Goal: Task Accomplishment & Management: Manage account settings

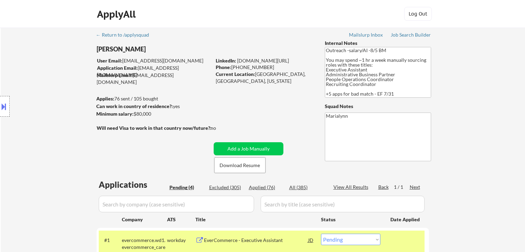
select select ""pending""
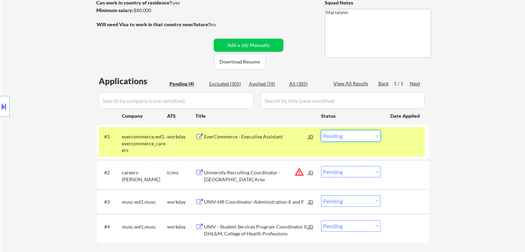
drag, startPoint x: 331, startPoint y: 134, endPoint x: 333, endPoint y: 141, distance: 8.1
click at [331, 134] on select "Choose an option... Pending Applied Excluded (Questions) Excluded (Expired) Exc…" at bounding box center [350, 135] width 59 height 11
click at [321, 130] on select "Choose an option... Pending Applied Excluded (Questions) Excluded (Expired) Exc…" at bounding box center [350, 135] width 59 height 11
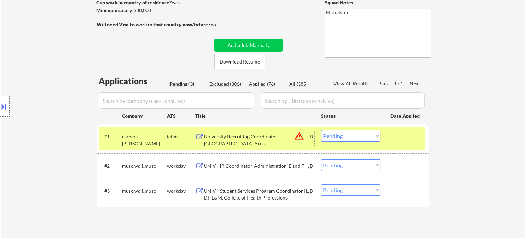
click at [234, 140] on div "University Recruiting Coordinator - San Francisco Bay Area" at bounding box center [256, 139] width 104 height 13
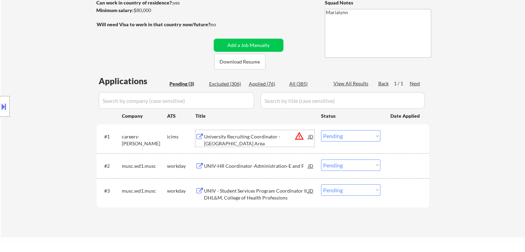
click at [334, 137] on select "Choose an option... Pending Applied Excluded (Questions) Excluded (Expired) Exc…" at bounding box center [350, 135] width 59 height 11
click at [321, 130] on select "Choose an option... Pending Applied Excluded (Questions) Excluded (Expired) Exc…" at bounding box center [350, 135] width 59 height 11
click at [356, 132] on select "Choose an option... Pending Applied Excluded (Questions) Excluded (Expired) Exc…" at bounding box center [350, 135] width 59 height 11
click at [321, 130] on select "Choose an option... Pending Applied Excluded (Questions) Excluded (Expired) Exc…" at bounding box center [350, 135] width 59 height 11
select select ""pending""
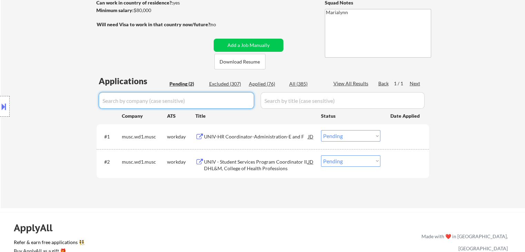
click at [232, 97] on input "input" at bounding box center [176, 100] width 155 height 17
paste input "frankrimerman"
type input "frankrimerman"
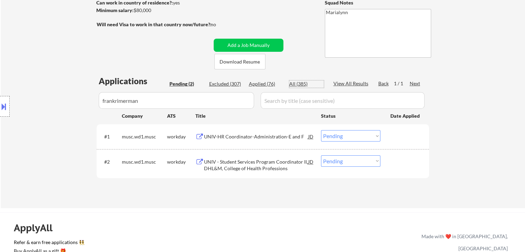
click at [299, 80] on div "All (385)" at bounding box center [306, 83] width 35 height 7
select select ""excluded__location_""
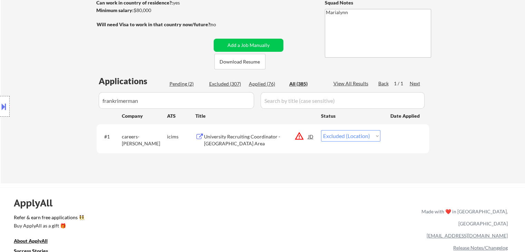
click at [224, 138] on div "University Recruiting Coordinator - San Francisco Bay Area" at bounding box center [256, 139] width 104 height 13
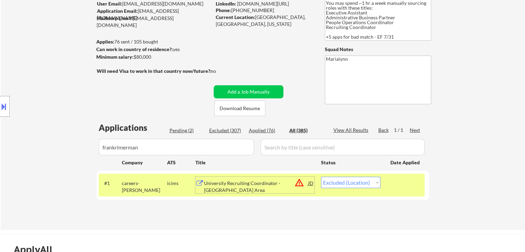
scroll to position [69, 0]
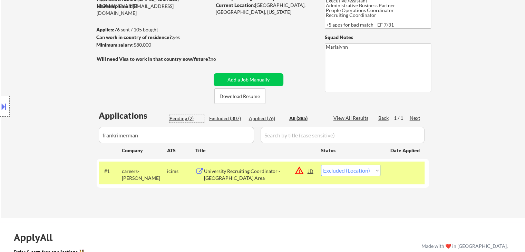
click at [189, 118] on div "Pending (2)" at bounding box center [186, 118] width 35 height 7
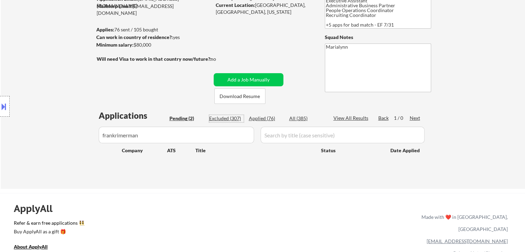
click at [217, 118] on div "Excluded (307)" at bounding box center [226, 118] width 35 height 7
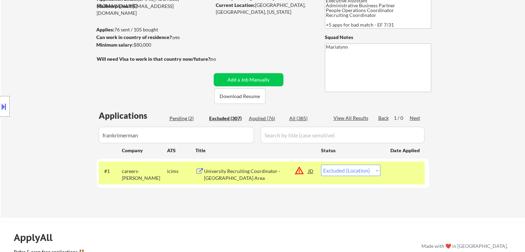
click at [189, 119] on div "Pending (2)" at bounding box center [186, 118] width 35 height 7
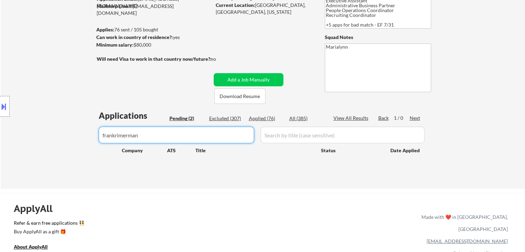
drag, startPoint x: 165, startPoint y: 133, endPoint x: 0, endPoint y: 129, distance: 164.3
click at [0, 129] on body "← Return to /applysquad Mailslurp Inbox Job Search Builder Meagan_Olivia Jade U…" at bounding box center [262, 57] width 525 height 252
select select ""pending""
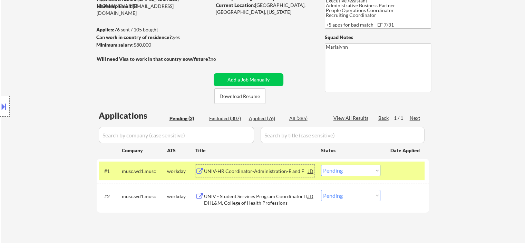
click at [216, 174] on div "UNIV-HR Coordinator-Administration-E and F" at bounding box center [256, 171] width 104 height 7
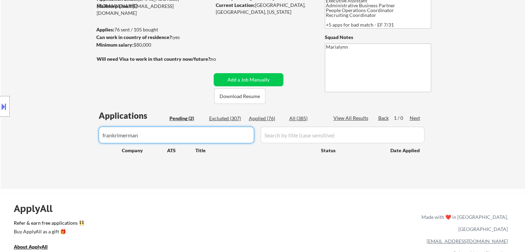
type input "frankrimerman"
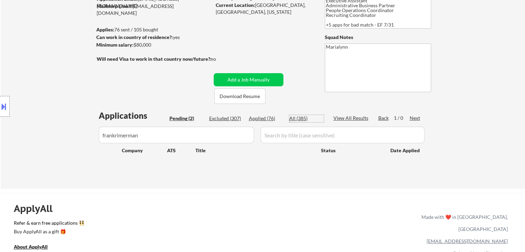
click at [302, 120] on div "All (385)" at bounding box center [306, 118] width 35 height 7
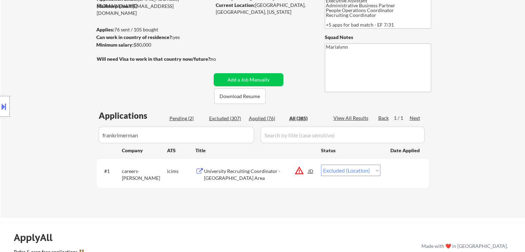
click at [341, 172] on select "Choose an option... Pending Applied Excluded (Questions) Excluded (Expired) Exc…" at bounding box center [350, 170] width 59 height 11
select select ""excluded__bad_match_""
click at [321, 165] on select "Choose an option... Pending Applied Excluded (Questions) Excluded (Expired) Exc…" at bounding box center [350, 170] width 59 height 11
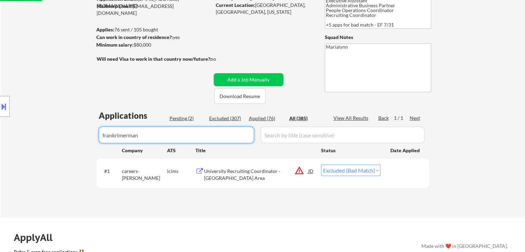
drag, startPoint x: 181, startPoint y: 129, endPoint x: 0, endPoint y: 158, distance: 183.0
click at [0, 156] on body "← Return to /applysquad Mailslurp Inbox Job Search Builder Meagan_Olivia Jade U…" at bounding box center [262, 57] width 525 height 252
click at [191, 118] on div "Pending (2)" at bounding box center [186, 118] width 35 height 7
click at [186, 118] on div "Pending (2)" at bounding box center [186, 118] width 35 height 7
select select ""applied""
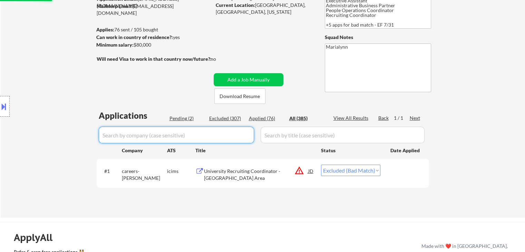
select select ""applied""
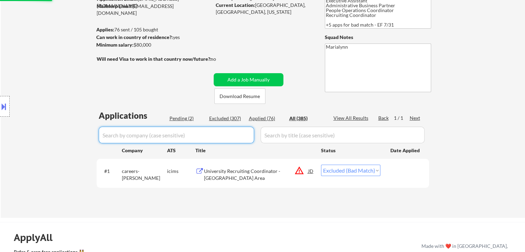
select select ""applied""
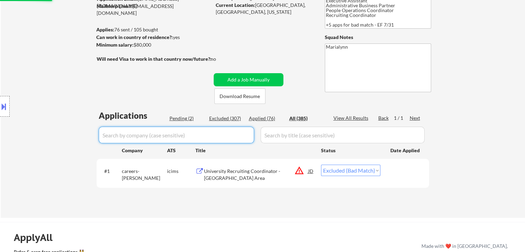
select select ""applied""
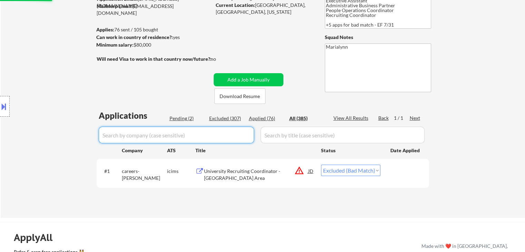
select select ""applied""
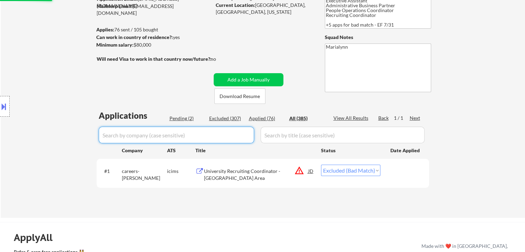
select select ""applied""
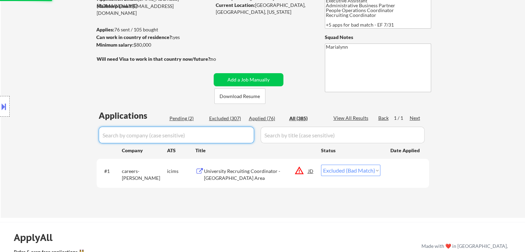
select select ""applied""
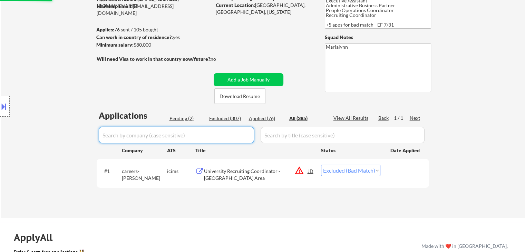
select select ""applied""
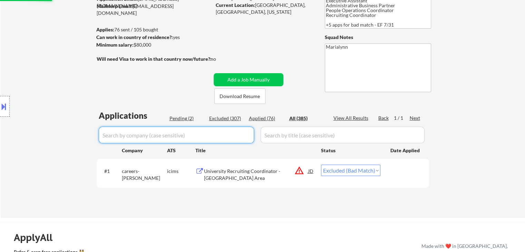
select select ""applied""
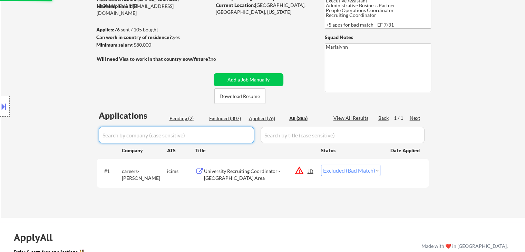
select select ""applied""
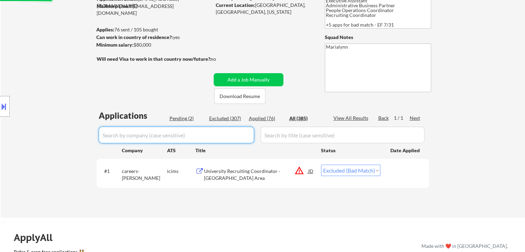
select select ""applied""
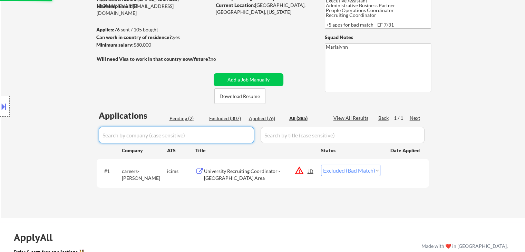
select select ""applied""
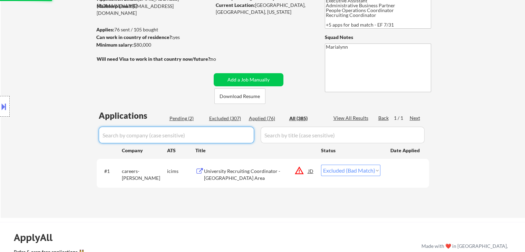
select select ""applied""
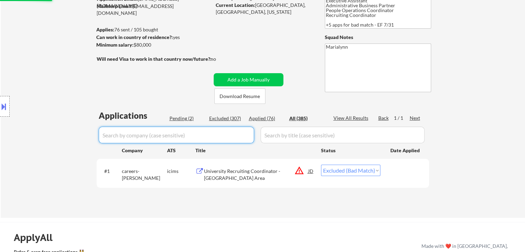
select select ""applied""
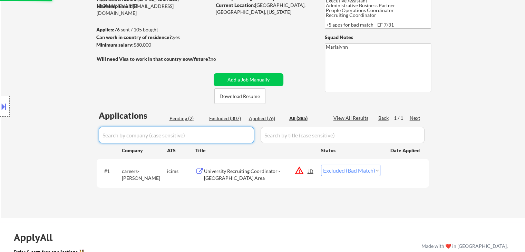
select select ""applied""
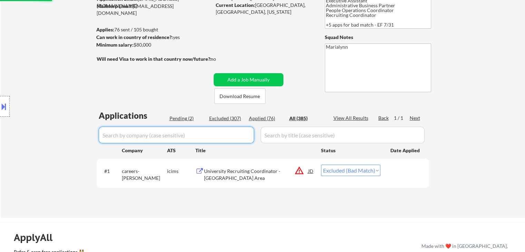
select select ""applied""
select select ""excluded""
select select ""excluded__location_""
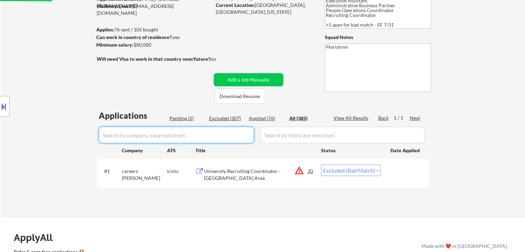
select select ""excluded__location_""
select select ""excluded__bad_match_""
select select ""excluded""
select select ""excluded__location_""
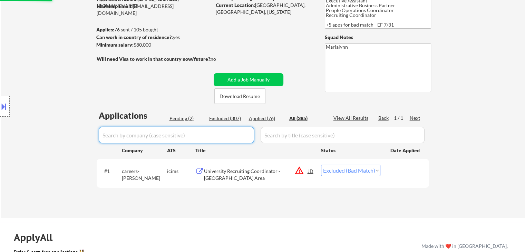
select select ""excluded__expired_""
select select ""excluded__location_""
select select ""excluded__bad_match_""
select select ""excluded__salary_""
select select ""excluded__location_""
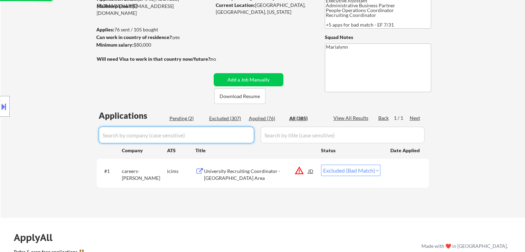
select select ""excluded__location_""
select select ""excluded__salary_""
select select ""excluded__location_""
select select ""excluded__expired_""
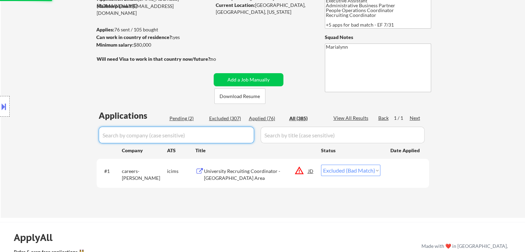
select select ""excluded__expired_""
select select ""excluded__location_""
select select ""excluded__salary_""
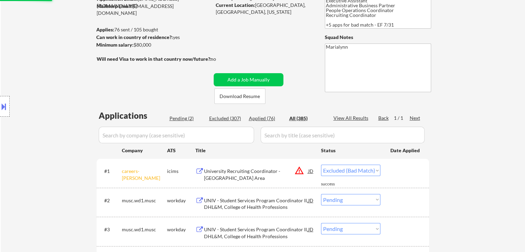
select select ""applied""
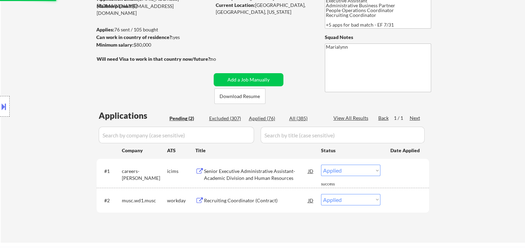
select select ""pending""
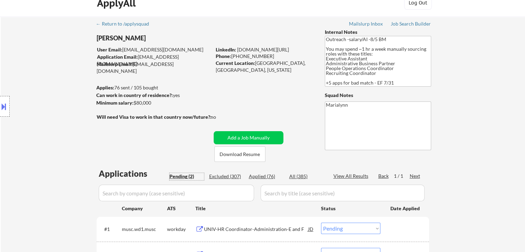
scroll to position [0, 0]
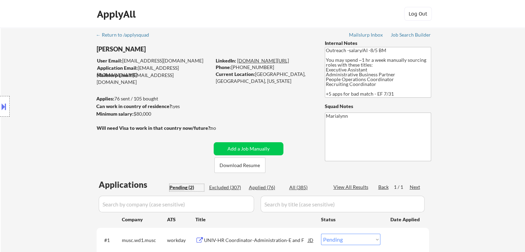
click at [266, 59] on link "www.linkedin.com/in/meaganjade" at bounding box center [263, 61] width 52 height 6
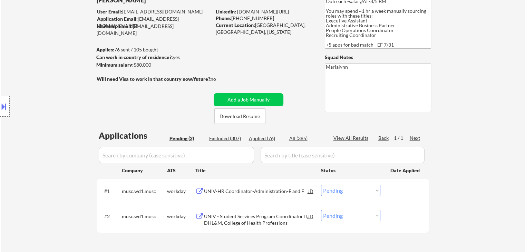
scroll to position [104, 0]
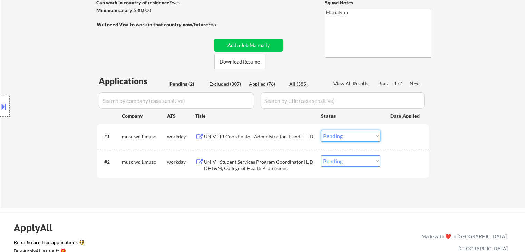
click at [354, 136] on select "Choose an option... Pending Applied Excluded (Questions) Excluded (Expired) Exc…" at bounding box center [350, 135] width 59 height 11
click at [321, 130] on select "Choose an option... Pending Applied Excluded (Questions) Excluded (Expired) Exc…" at bounding box center [350, 135] width 59 height 11
click at [254, 165] on div "UNIV - Student Services Program Coordinator II, DHL&M, College of Health Profes…" at bounding box center [256, 164] width 104 height 13
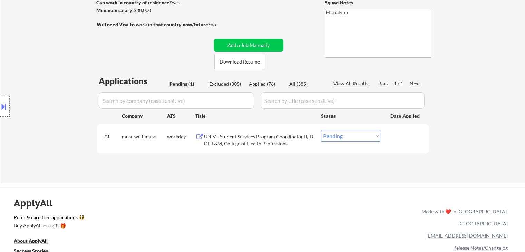
drag, startPoint x: 342, startPoint y: 134, endPoint x: 347, endPoint y: 138, distance: 6.1
click at [343, 136] on select "Choose an option... Pending Applied Excluded (Questions) Excluded (Expired) Exc…" at bounding box center [350, 135] width 59 height 11
select select ""excluded__salary_""
click at [321, 130] on select "Choose an option... Pending Applied Excluded (Questions) Excluded (Expired) Exc…" at bounding box center [350, 135] width 59 height 11
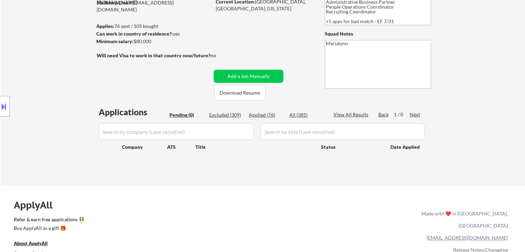
scroll to position [0, 0]
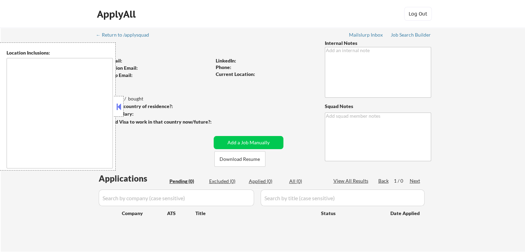
click at [121, 109] on button at bounding box center [119, 106] width 8 height 10
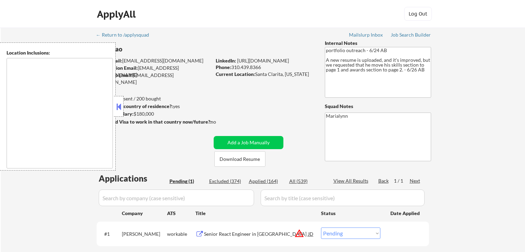
select select ""pending""
click at [119, 107] on button at bounding box center [119, 106] width 8 height 10
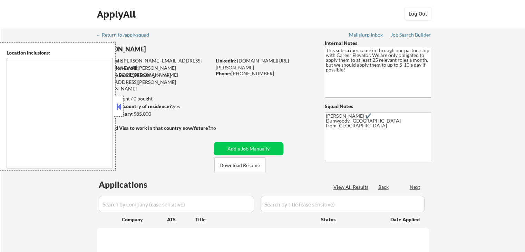
select select ""pending""
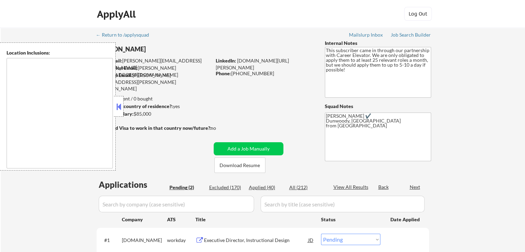
type textarea "[GEOGRAPHIC_DATA], [GEOGRAPHIC_DATA] [GEOGRAPHIC_DATA], [GEOGRAPHIC_DATA] [GEOG…"
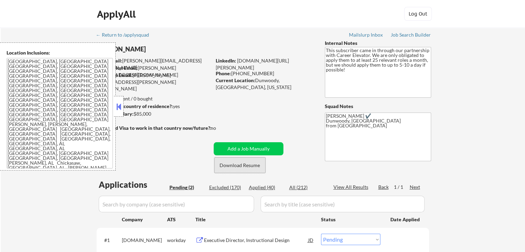
click at [242, 163] on button "Download Resume" at bounding box center [239, 165] width 51 height 16
click at [109, 108] on textarea "Pensacola, FL Gulf Breeze, FL Ferry Pass, FL Brent, FL Ensley, FL Bellview, FL …" at bounding box center [60, 113] width 106 height 110
drag, startPoint x: 116, startPoint y: 107, endPoint x: 135, endPoint y: 114, distance: 21.0
click at [118, 107] on button at bounding box center [119, 106] width 8 height 10
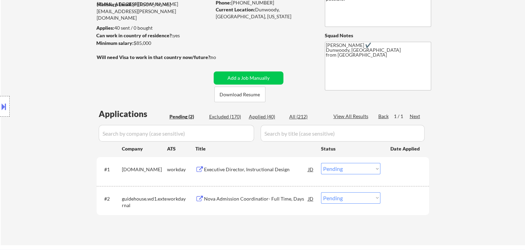
scroll to position [104, 0]
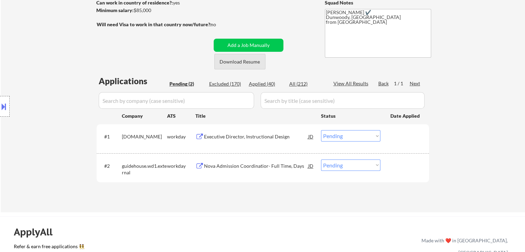
drag, startPoint x: 245, startPoint y: 64, endPoint x: 248, endPoint y: 74, distance: 11.0
click at [245, 64] on button "Download Resume" at bounding box center [239, 62] width 51 height 16
click at [243, 130] on div "Executive Director, Instructional Design" at bounding box center [256, 136] width 104 height 12
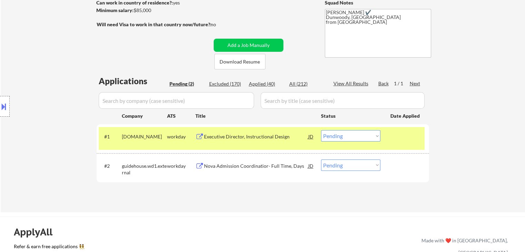
click at [2, 106] on button at bounding box center [4, 106] width 8 height 11
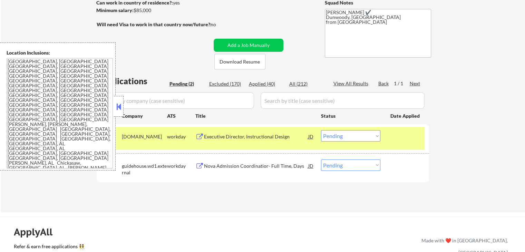
scroll to position [0, 0]
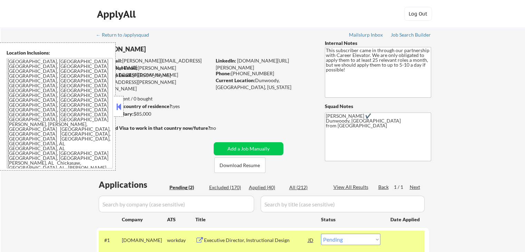
click at [121, 106] on button at bounding box center [119, 106] width 8 height 10
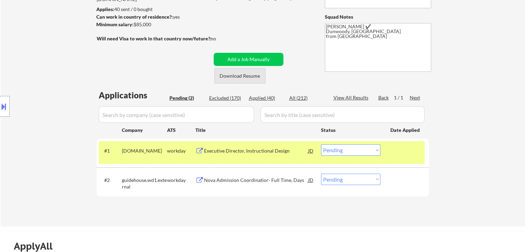
scroll to position [138, 0]
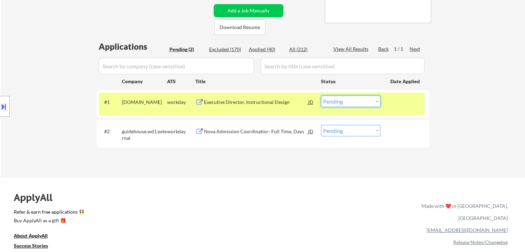
click at [349, 100] on select "Choose an option... Pending Applied Excluded (Questions) Excluded (Expired) Exc…" at bounding box center [350, 101] width 59 height 11
click at [321, 96] on select "Choose an option... Pending Applied Excluded (Questions) Excluded (Expired) Exc…" at bounding box center [350, 101] width 59 height 11
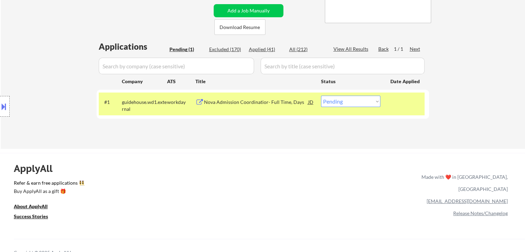
click at [262, 108] on div "#1 guidehouse.wd1.external workday Nova Admission Coordinatior- Full Time, Days…" at bounding box center [262, 103] width 326 height 23
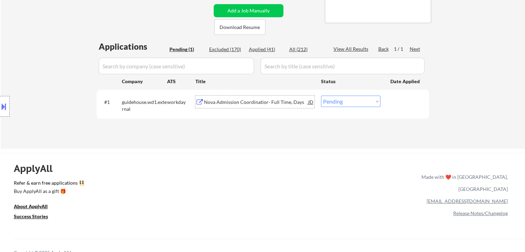
click at [263, 96] on div "Nova Admission Coordinatior- Full Time, Days" at bounding box center [256, 102] width 104 height 12
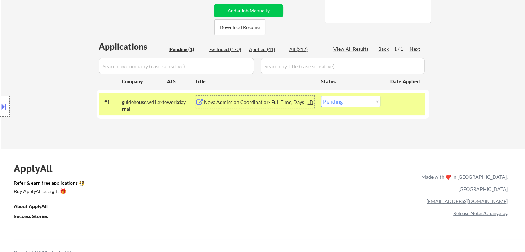
drag, startPoint x: 323, startPoint y: 101, endPoint x: 327, endPoint y: 102, distance: 4.2
click at [324, 101] on select "Choose an option... Pending Applied Excluded (Questions) Excluded (Expired) Exc…" at bounding box center [350, 101] width 59 height 11
select select ""excluded__bad_match_""
click at [321, 96] on select "Choose an option... Pending Applied Excluded (Questions) Excluded (Expired) Exc…" at bounding box center [350, 101] width 59 height 11
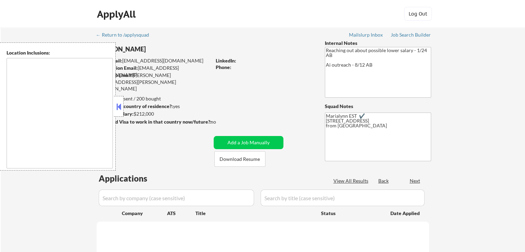
select select ""pending""
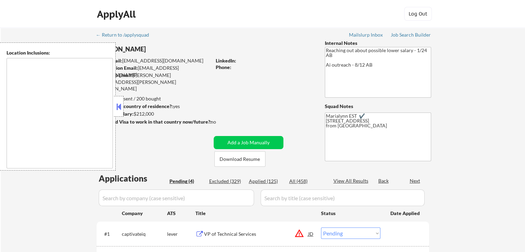
type textarea "remote"
drag, startPoint x: 121, startPoint y: 104, endPoint x: 119, endPoint y: 111, distance: 6.8
click at [120, 107] on button at bounding box center [119, 106] width 8 height 10
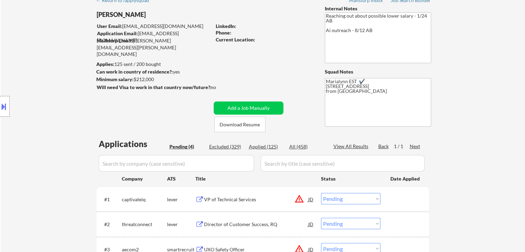
scroll to position [35, 0]
drag, startPoint x: 239, startPoint y: 124, endPoint x: 244, endPoint y: 141, distance: 18.3
click at [239, 124] on button "Download Resume" at bounding box center [239, 125] width 51 height 16
click at [241, 125] on button "Download Resume" at bounding box center [239, 125] width 51 height 16
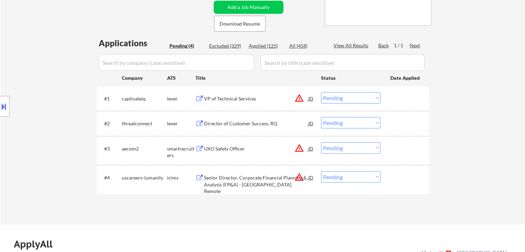
scroll to position [138, 0]
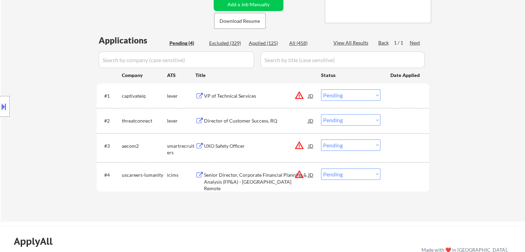
click at [237, 118] on div "Director of Customer Success, RQ" at bounding box center [256, 120] width 104 height 7
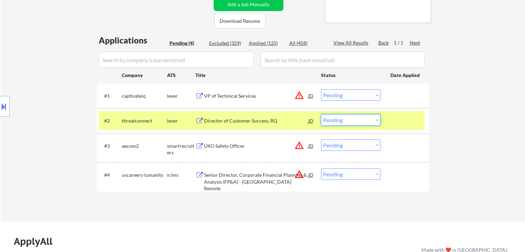
drag, startPoint x: 342, startPoint y: 118, endPoint x: 342, endPoint y: 125, distance: 6.9
click at [342, 118] on select "Choose an option... Pending Applied Excluded (Questions) Excluded (Expired) Exc…" at bounding box center [350, 119] width 59 height 11
click at [321, 114] on select "Choose an option... Pending Applied Excluded (Questions) Excluded (Expired) Exc…" at bounding box center [350, 119] width 59 height 11
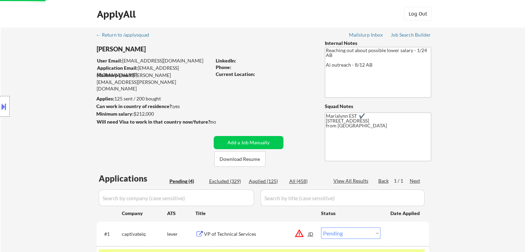
scroll to position [69, 0]
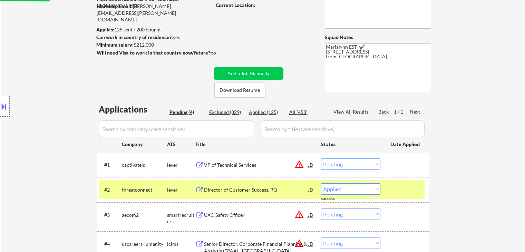
select select ""pending""
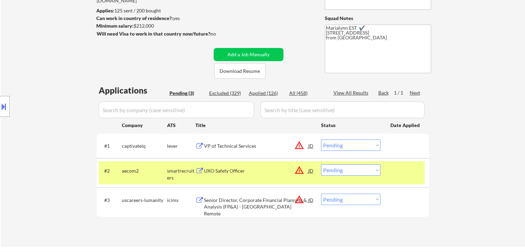
scroll to position [104, 0]
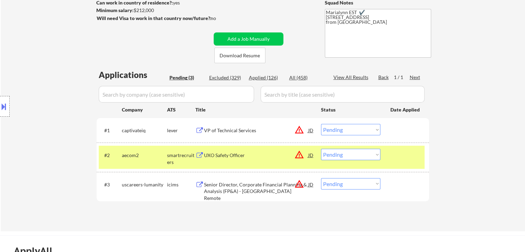
click at [173, 157] on div "smartrecruiters" at bounding box center [181, 158] width 28 height 13
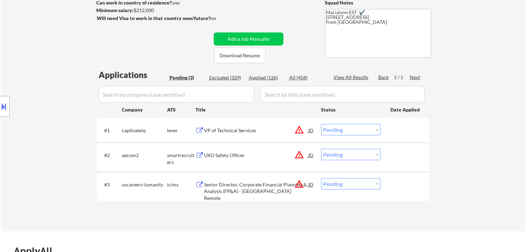
click at [257, 185] on div "Senior Director, Corporate Financial Planning & Analysis (FP&A) - East Coast Re…" at bounding box center [256, 191] width 104 height 20
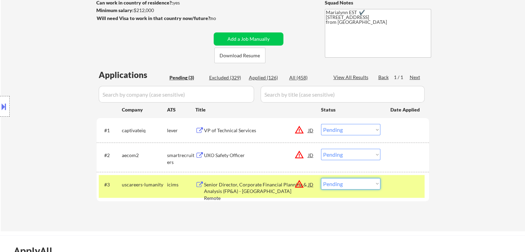
click at [351, 186] on select "Choose an option... Pending Applied Excluded (Questions) Excluded (Expired) Exc…" at bounding box center [350, 183] width 59 height 11
select select ""excluded__bad_match_""
click at [321, 178] on select "Choose an option... Pending Applied Excluded (Questions) Excluded (Expired) Exc…" at bounding box center [350, 183] width 59 height 11
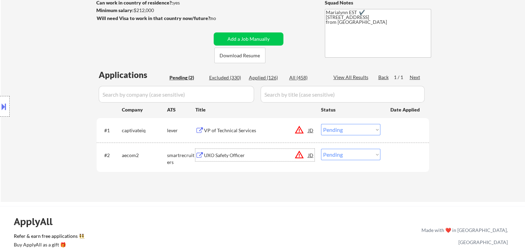
click at [225, 152] on div "UXO Safety Officer" at bounding box center [256, 155] width 104 height 7
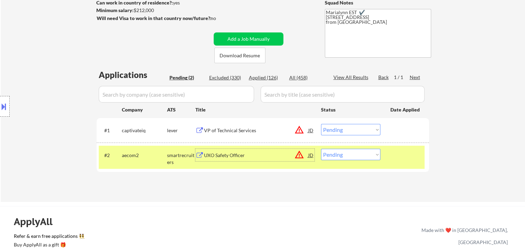
click at [362, 153] on select "Choose an option... Pending Applied Excluded (Questions) Excluded (Expired) Exc…" at bounding box center [350, 154] width 59 height 11
select select ""excluded__bad_match_""
click at [321, 149] on select "Choose an option... Pending Applied Excluded (Questions) Excluded (Expired) Exc…" at bounding box center [350, 154] width 59 height 11
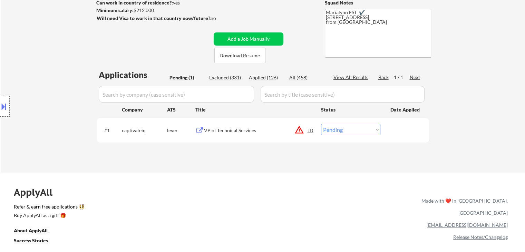
click at [220, 130] on div "VP of Technical Services" at bounding box center [256, 130] width 104 height 7
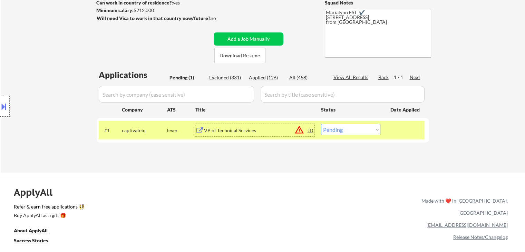
click at [358, 128] on select "Choose an option... Pending Applied Excluded (Questions) Excluded (Expired) Exc…" at bounding box center [350, 129] width 59 height 11
select select ""applied""
click at [321, 124] on select "Choose an option... Pending Applied Excluded (Questions) Excluded (Expired) Exc…" at bounding box center [350, 129] width 59 height 11
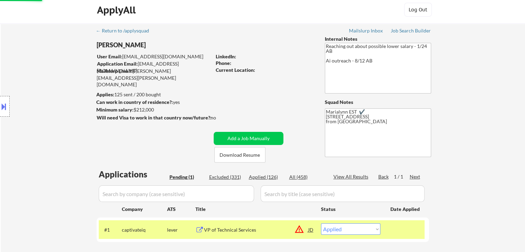
scroll to position [0, 0]
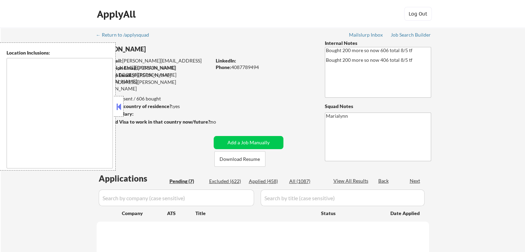
type textarea "[GEOGRAPHIC_DATA], [GEOGRAPHIC_DATA] [GEOGRAPHIC_DATA], [GEOGRAPHIC_DATA] [GEOG…"
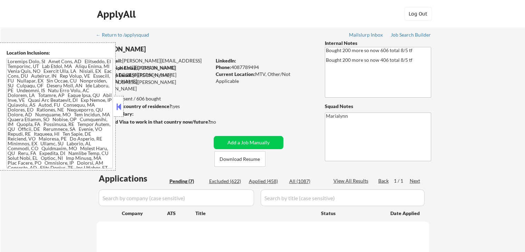
select select ""pending""
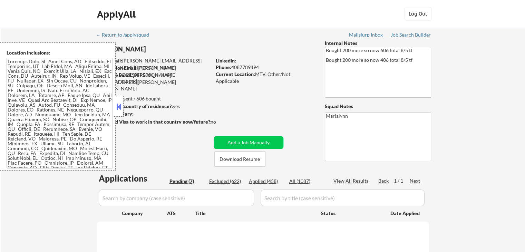
select select ""pending""
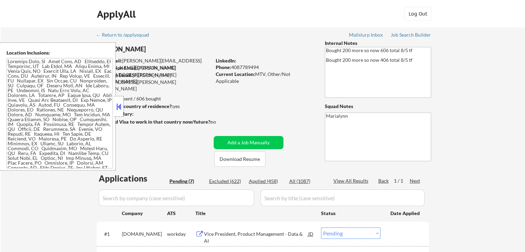
click at [117, 109] on button at bounding box center [119, 106] width 8 height 10
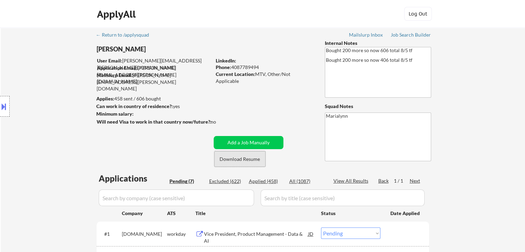
click at [224, 160] on button "Download Resume" at bounding box center [239, 159] width 51 height 16
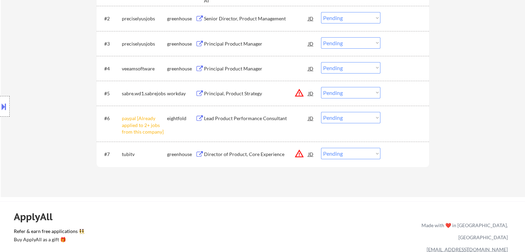
scroll to position [242, 0]
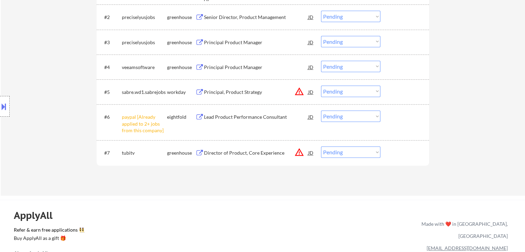
click at [351, 119] on select "Choose an option... Pending Applied Excluded (Questions) Excluded (Expired) Exc…" at bounding box center [350, 115] width 59 height 11
click at [321, 110] on select "Choose an option... Pending Applied Excluded (Questions) Excluded (Expired) Exc…" at bounding box center [350, 115] width 59 height 11
select select ""pending""
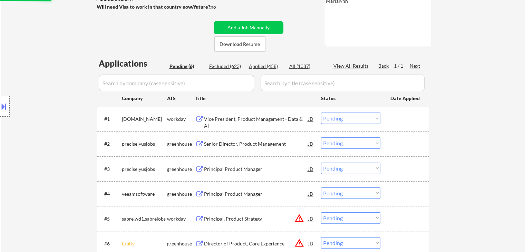
scroll to position [104, 0]
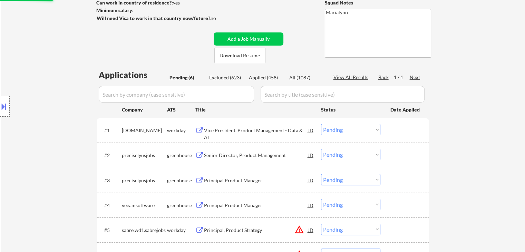
click at [259, 130] on div "Vice President, Product Management - Data & AI" at bounding box center [256, 133] width 104 height 13
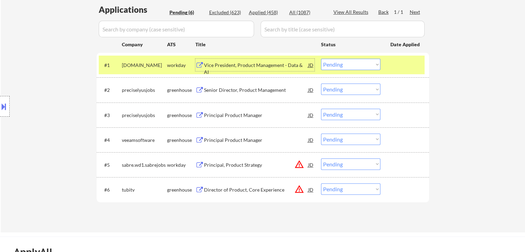
scroll to position [173, 0]
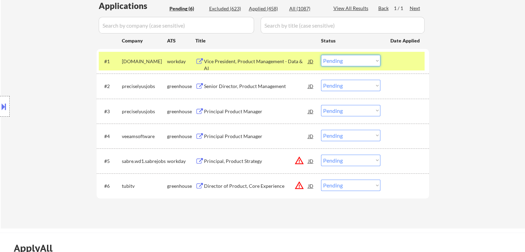
click at [346, 58] on select "Choose an option... Pending Applied Excluded (Questions) Excluded (Expired) Exc…" at bounding box center [350, 60] width 59 height 11
click at [321, 55] on select "Choose an option... Pending Applied Excluded (Questions) Excluded (Expired) Exc…" at bounding box center [350, 60] width 59 height 11
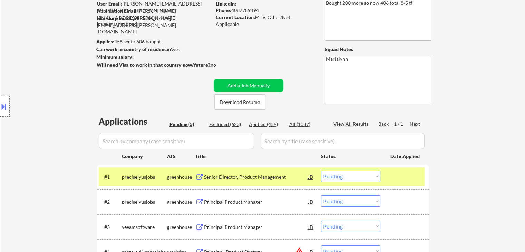
scroll to position [69, 0]
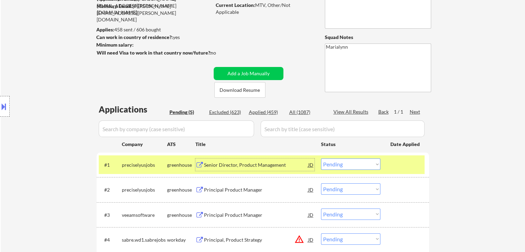
click at [247, 166] on div "Senior Director, Product Management" at bounding box center [256, 164] width 104 height 7
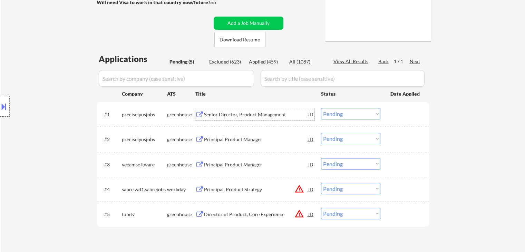
scroll to position [173, 0]
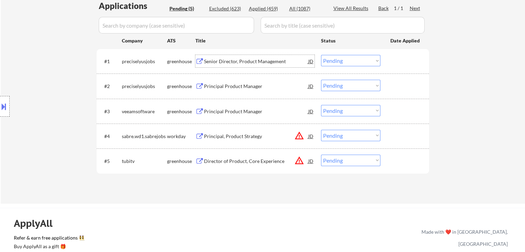
click at [238, 77] on div "#2 preciselyusjobs greenhouse Principal Product Manager JD Choose an option... …" at bounding box center [262, 86] width 326 height 19
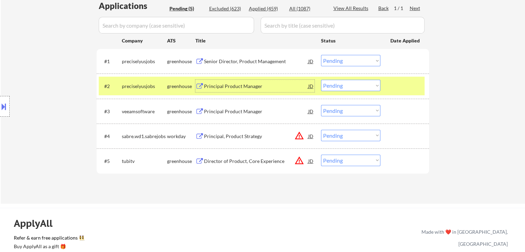
click at [251, 83] on div "Principal Product Manager" at bounding box center [256, 86] width 104 height 7
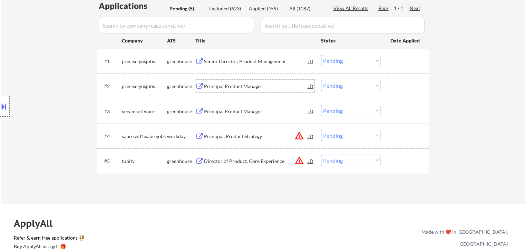
click at [168, 58] on div "greenhouse" at bounding box center [181, 61] width 28 height 7
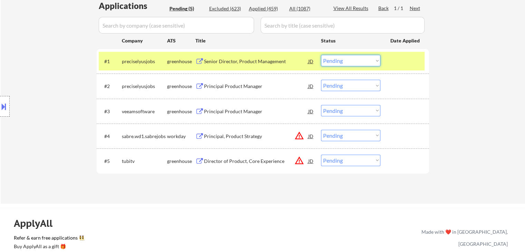
drag, startPoint x: 351, startPoint y: 56, endPoint x: 353, endPoint y: 64, distance: 8.0
click at [351, 56] on select "Choose an option... Pending Applied Excluded (Questions) Excluded (Expired) Exc…" at bounding box center [350, 60] width 59 height 11
select select ""excluded""
click at [321, 55] on select "Choose an option... Pending Applied Excluded (Questions) Excluded (Expired) Exc…" at bounding box center [350, 60] width 59 height 11
click at [356, 83] on select "Choose an option... Pending Applied Excluded (Questions) Excluded (Expired) Exc…" at bounding box center [350, 85] width 59 height 11
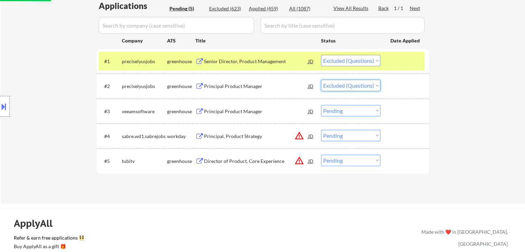
click at [321, 80] on select "Choose an option... Pending Applied Excluded (Questions) Excluded (Expired) Exc…" at bounding box center [350, 85] width 59 height 11
click at [217, 113] on div "Principal Product Manager" at bounding box center [256, 111] width 104 height 7
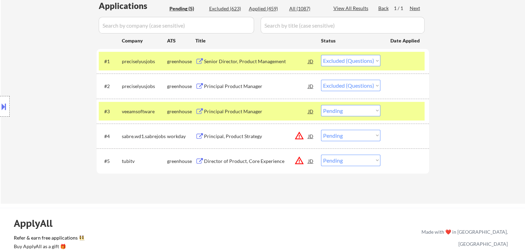
select select ""pending""
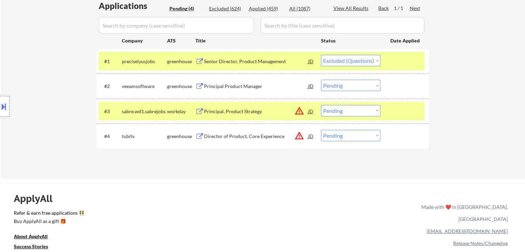
select select ""pending""
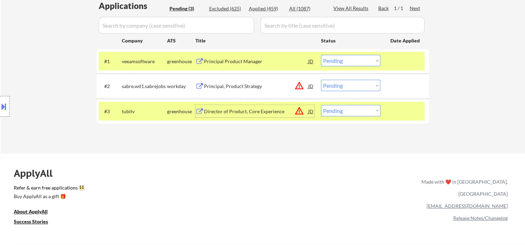
scroll to position [104, 0]
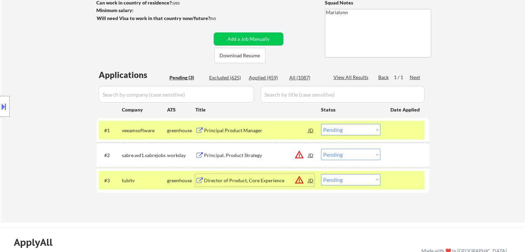
click at [275, 77] on div "Applied (459)" at bounding box center [266, 77] width 35 height 7
click at [180, 76] on div "Pending (3)" at bounding box center [186, 77] width 35 height 7
select select ""applied""
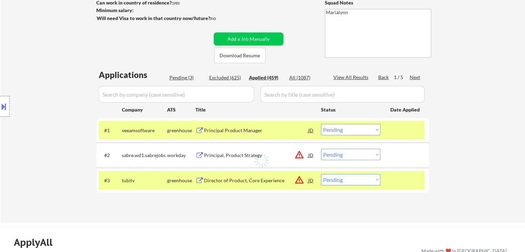
select select ""applied""
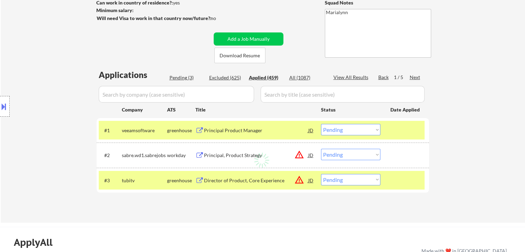
select select ""applied""
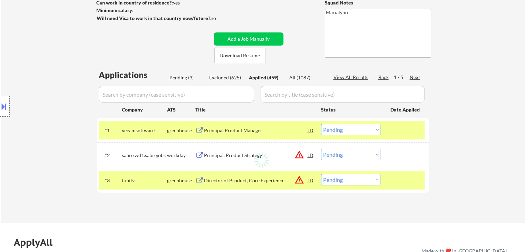
select select ""applied""
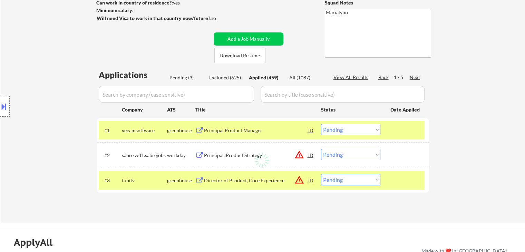
select select ""applied""
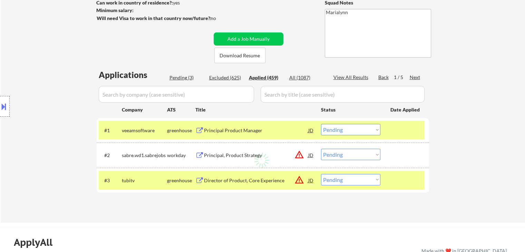
select select ""applied""
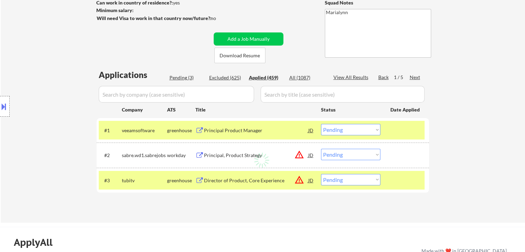
select select ""applied""
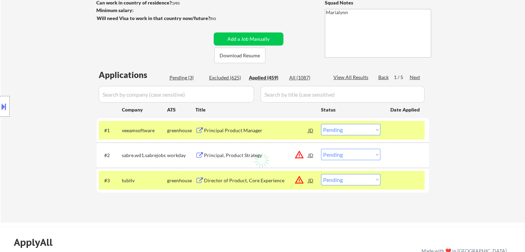
select select ""applied""
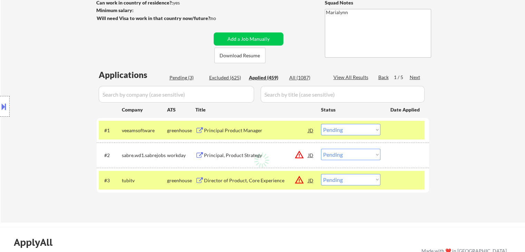
select select ""applied""
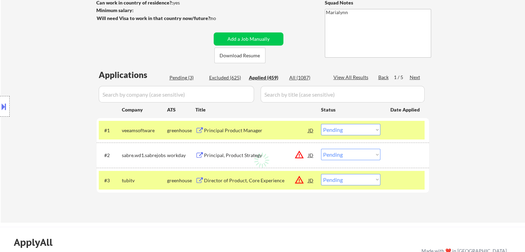
select select ""applied""
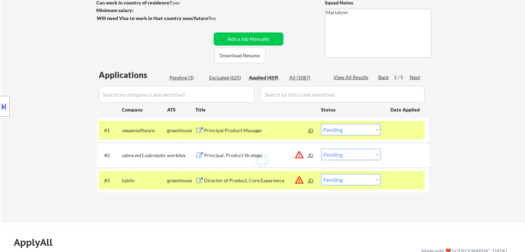
select select ""applied""
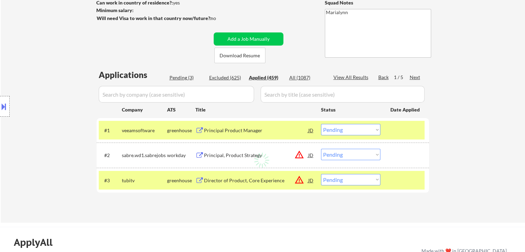
select select ""applied""
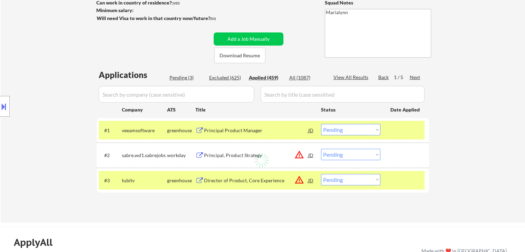
select select ""applied""
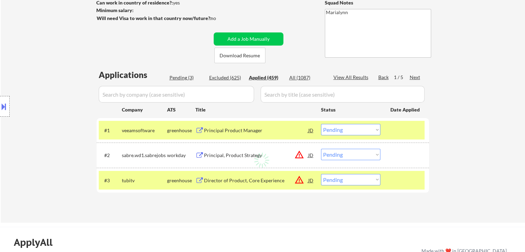
select select ""applied""
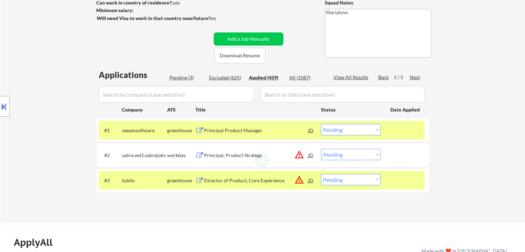
select select ""applied""
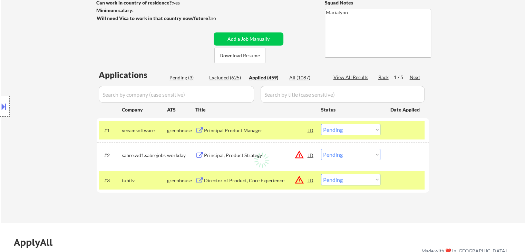
select select ""applied""
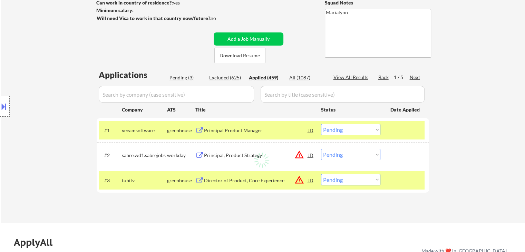
select select ""applied""
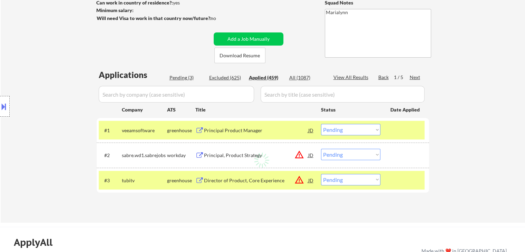
select select ""applied""
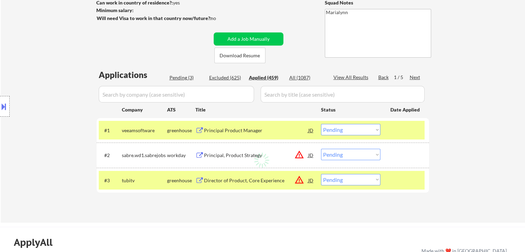
select select ""applied""
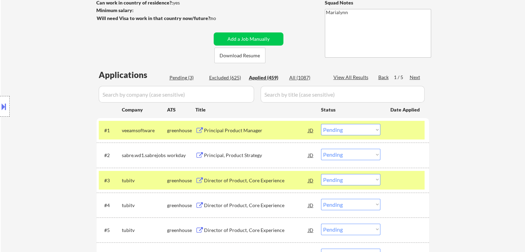
select select ""applied""
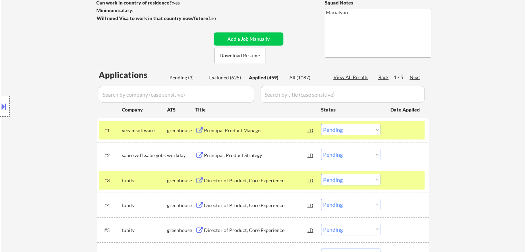
select select ""applied""
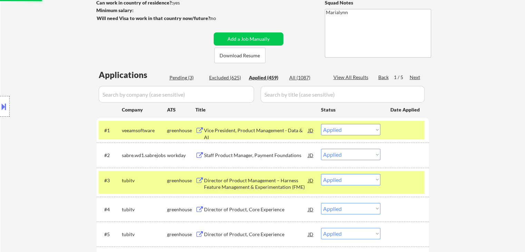
select select ""pending""
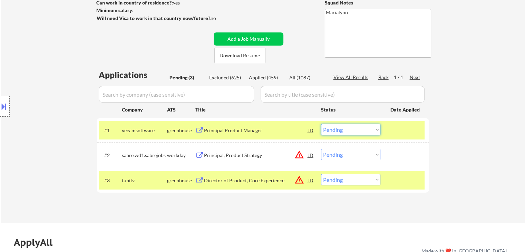
drag, startPoint x: 347, startPoint y: 127, endPoint x: 354, endPoint y: 135, distance: 10.3
click at [348, 128] on select "Choose an option... Pending Applied Excluded (Questions) Excluded (Expired) Exc…" at bounding box center [350, 129] width 59 height 11
select select ""applied""
click at [321, 124] on select "Choose an option... Pending Applied Excluded (Questions) Excluded (Expired) Exc…" at bounding box center [350, 129] width 59 height 11
click at [266, 76] on div "Applied (459)" at bounding box center [266, 77] width 35 height 7
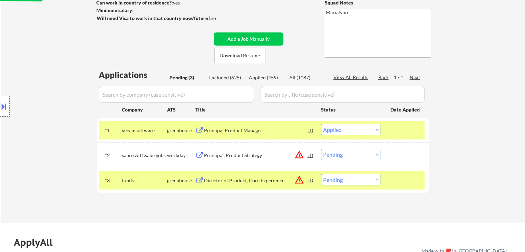
select select ""applied""
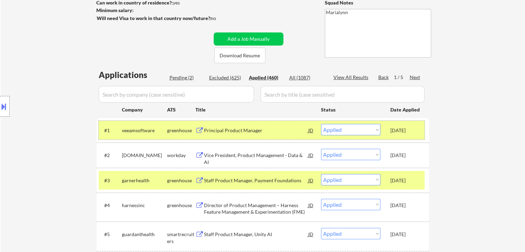
drag, startPoint x: 145, startPoint y: 133, endPoint x: 147, endPoint y: 141, distance: 8.6
click at [145, 134] on div "veeamsoftware" at bounding box center [144, 130] width 45 height 7
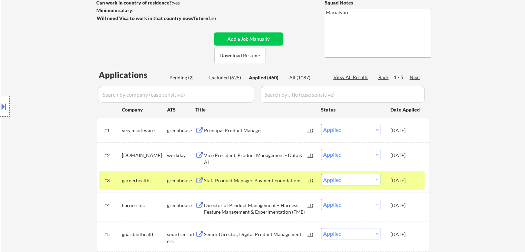
click at [147, 186] on div "#3 garnerhealth greenhouse Staff Product Manager, Payment Foundations JD warnin…" at bounding box center [262, 180] width 326 height 19
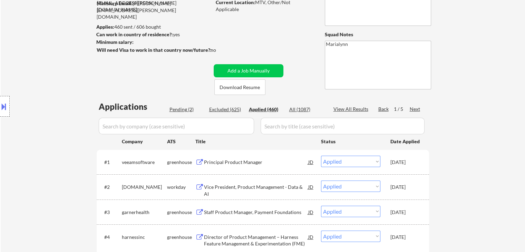
scroll to position [0, 0]
